Goal: Task Accomplishment & Management: Use online tool/utility

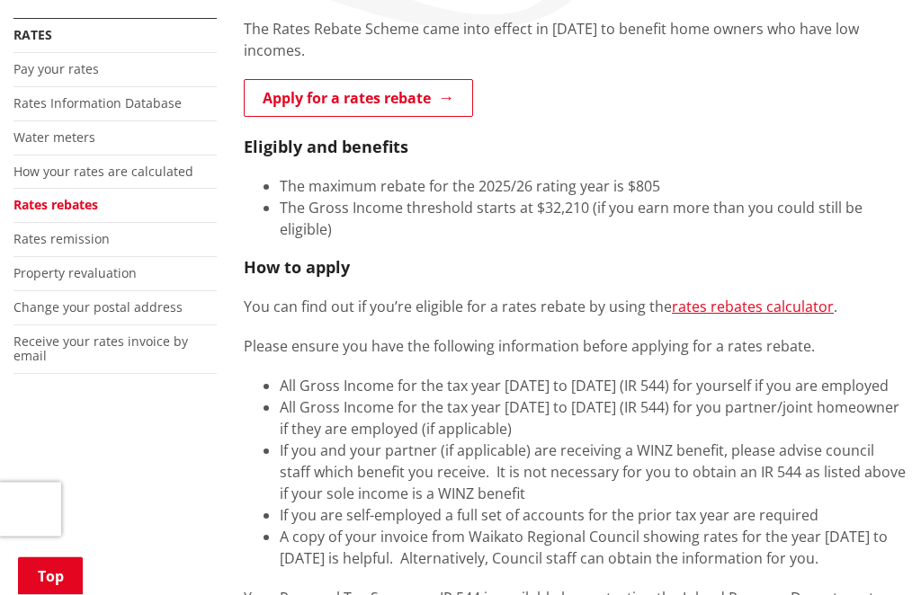
scroll to position [354, 0]
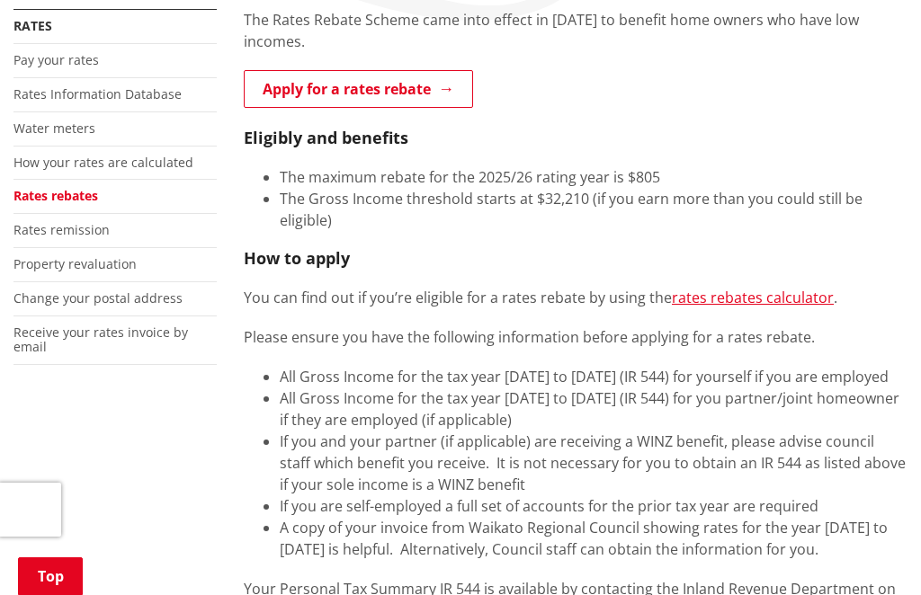
click at [762, 288] on link "rates rebates calculator" at bounding box center [753, 298] width 162 height 20
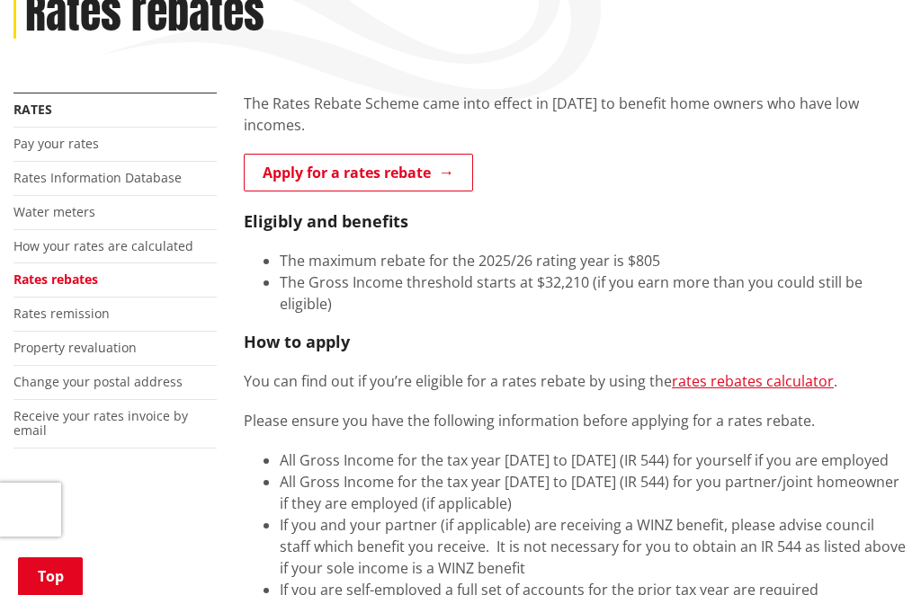
scroll to position [269, 0]
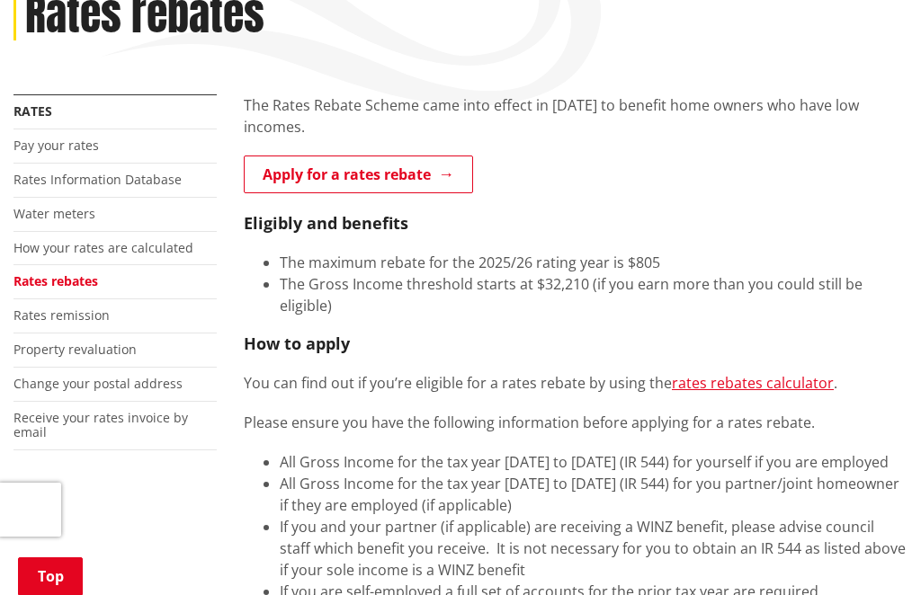
click at [78, 137] on link "Pay your rates" at bounding box center [55, 145] width 85 height 17
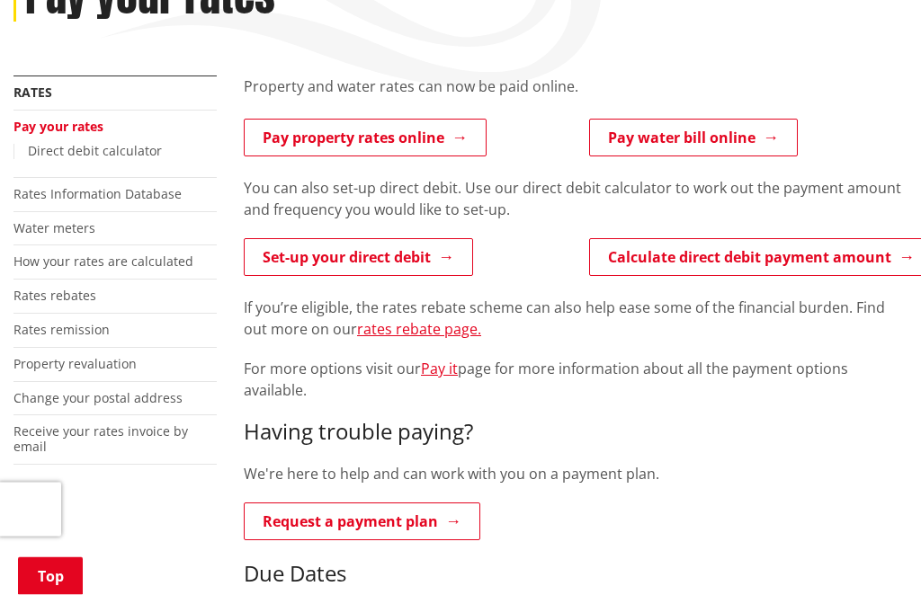
scroll to position [288, 0]
click at [701, 254] on link "Calculate direct debit payment amount" at bounding box center [761, 257] width 345 height 38
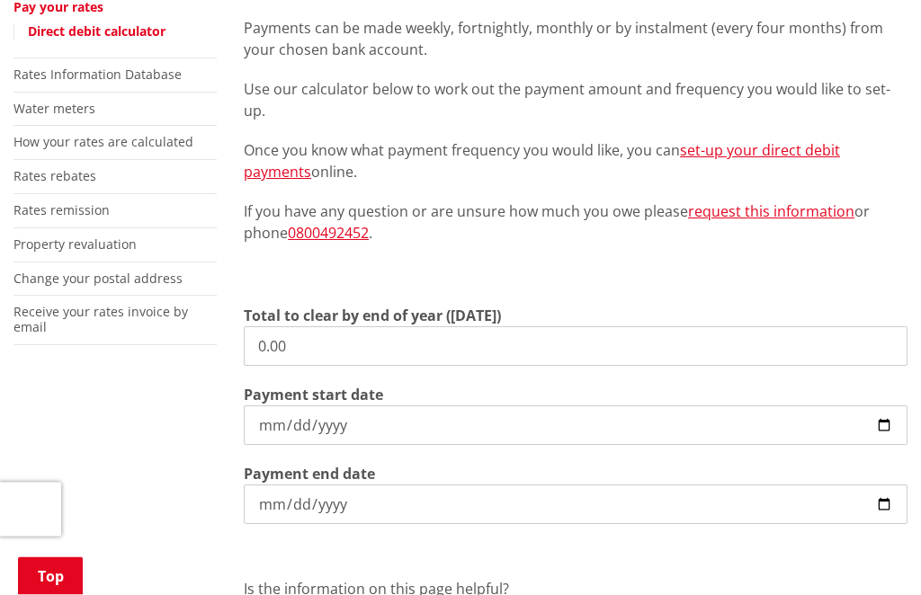
scroll to position [407, 0]
click at [399, 328] on input "0.00" at bounding box center [576, 347] width 664 height 40
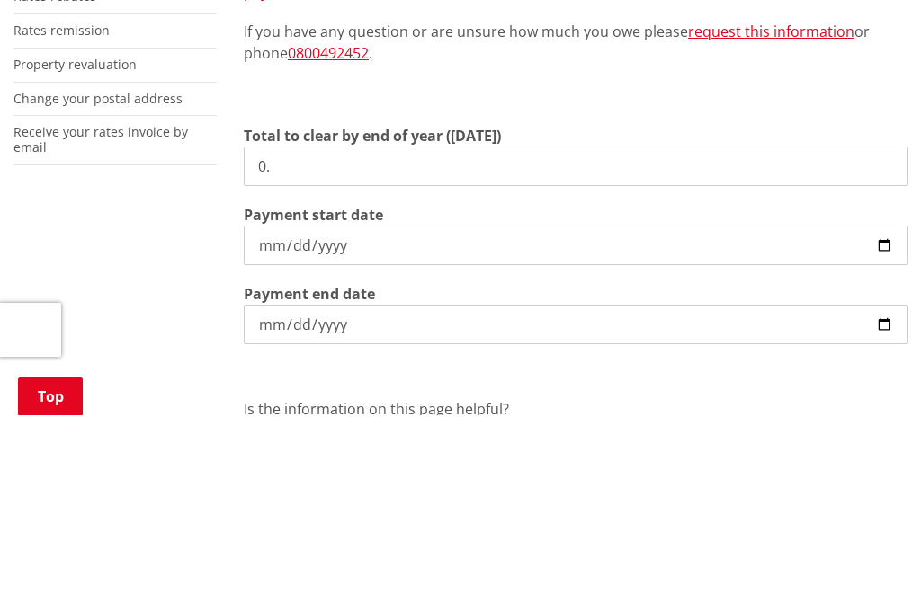
type input "0"
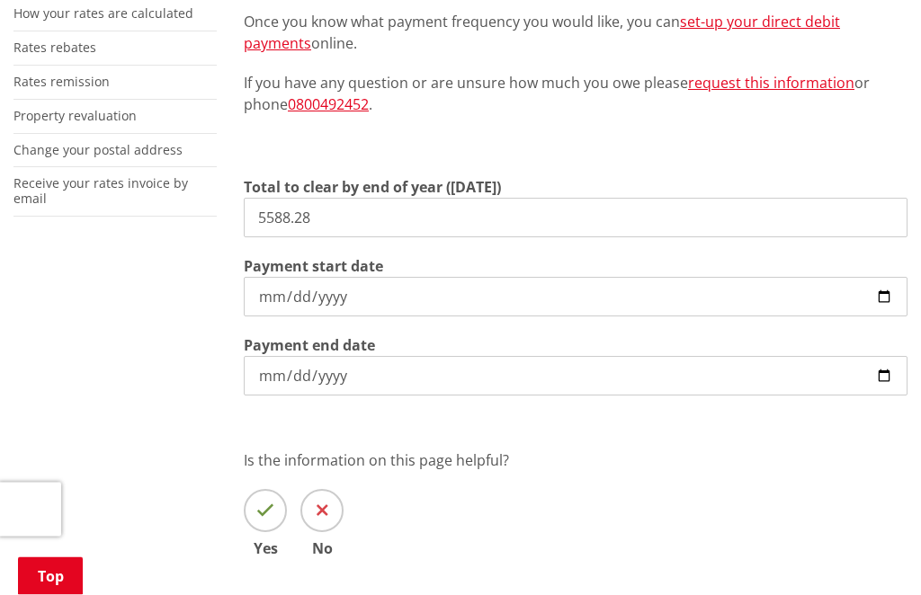
scroll to position [536, 0]
click at [262, 494] on div "Direct debit is a simple and convenient way to pay your rates, water and debtor…" at bounding box center [575, 218] width 691 height 783
type input "5,588.28"
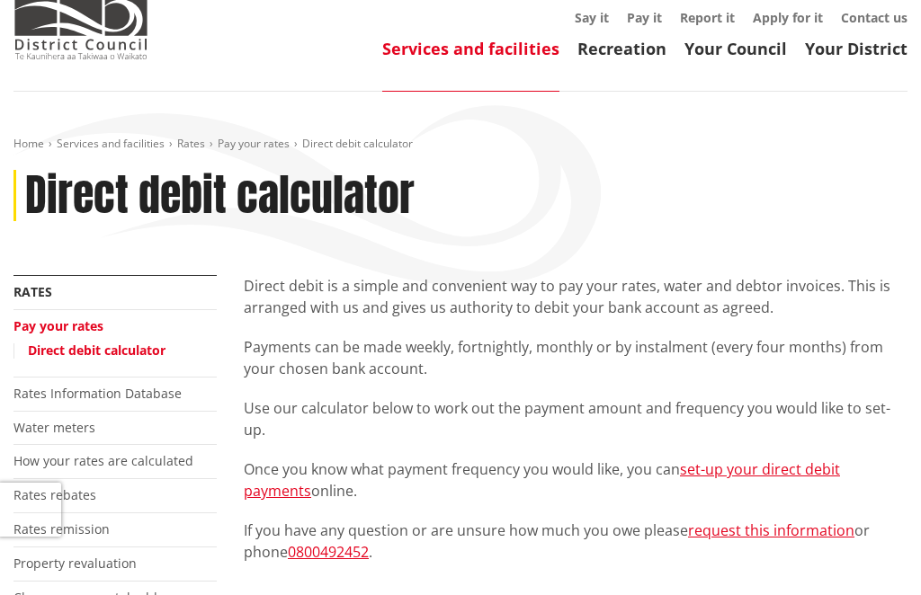
scroll to position [78, 0]
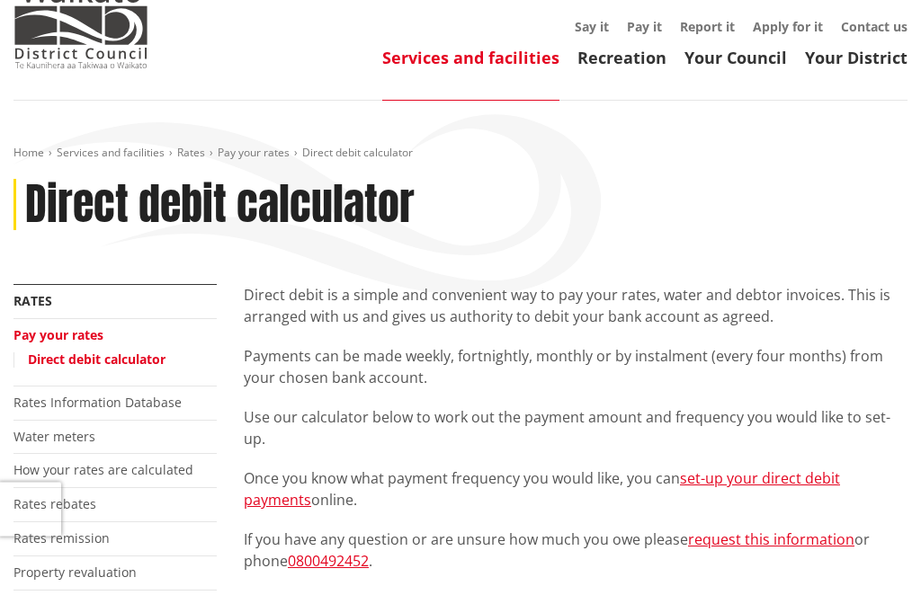
click at [85, 336] on link "Pay your rates" at bounding box center [58, 335] width 90 height 17
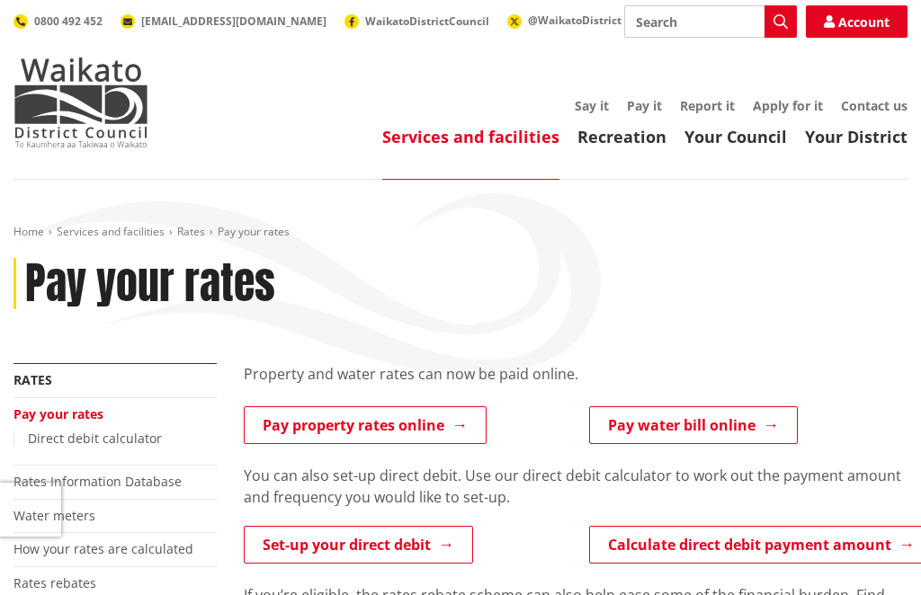
click at [465, 425] on link "Pay property rates online" at bounding box center [365, 426] width 243 height 38
